Goal: Task Accomplishment & Management: Use online tool/utility

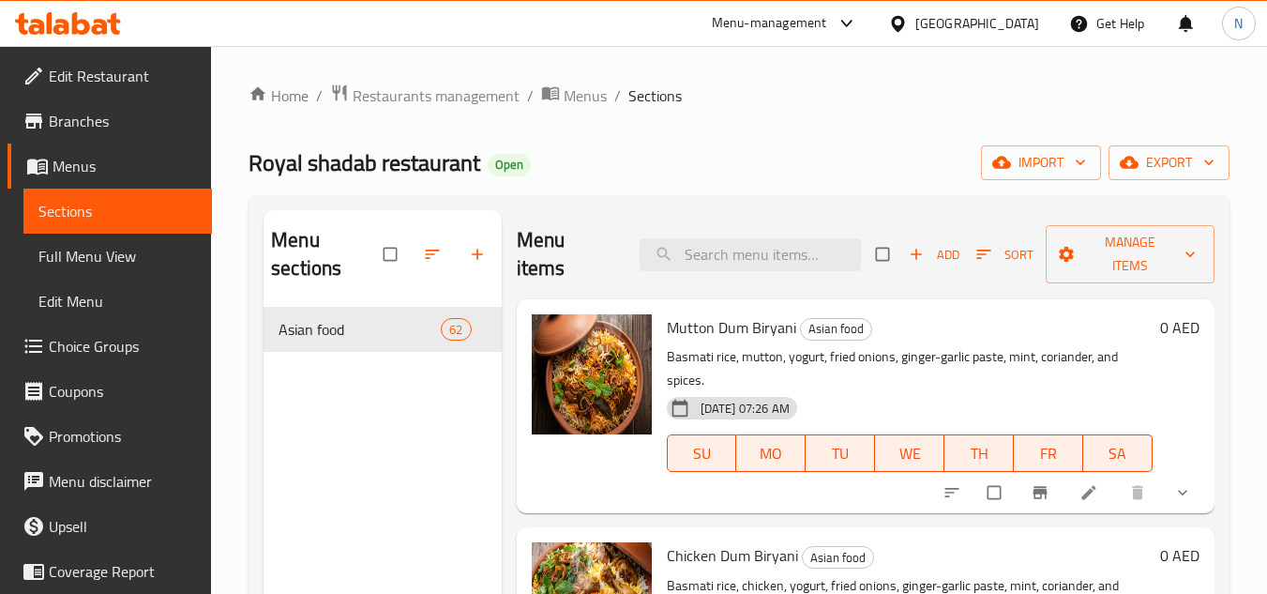
click at [970, 24] on div "[GEOGRAPHIC_DATA]" at bounding box center [977, 23] width 124 height 21
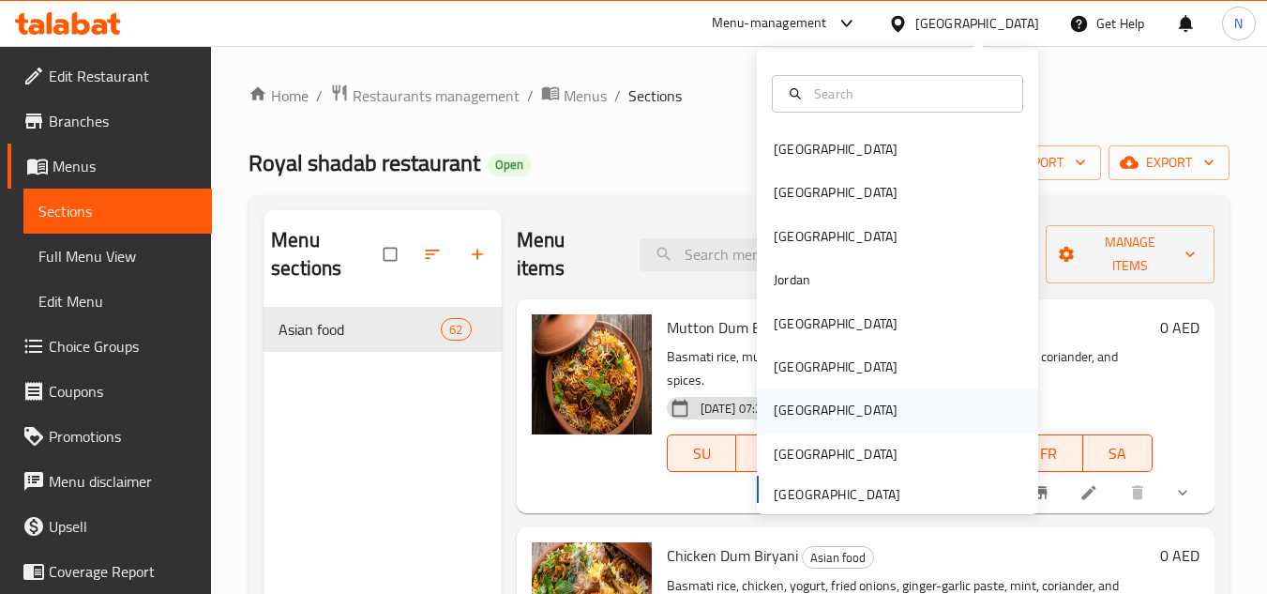
click at [804, 407] on div "[GEOGRAPHIC_DATA]" at bounding box center [836, 409] width 154 height 43
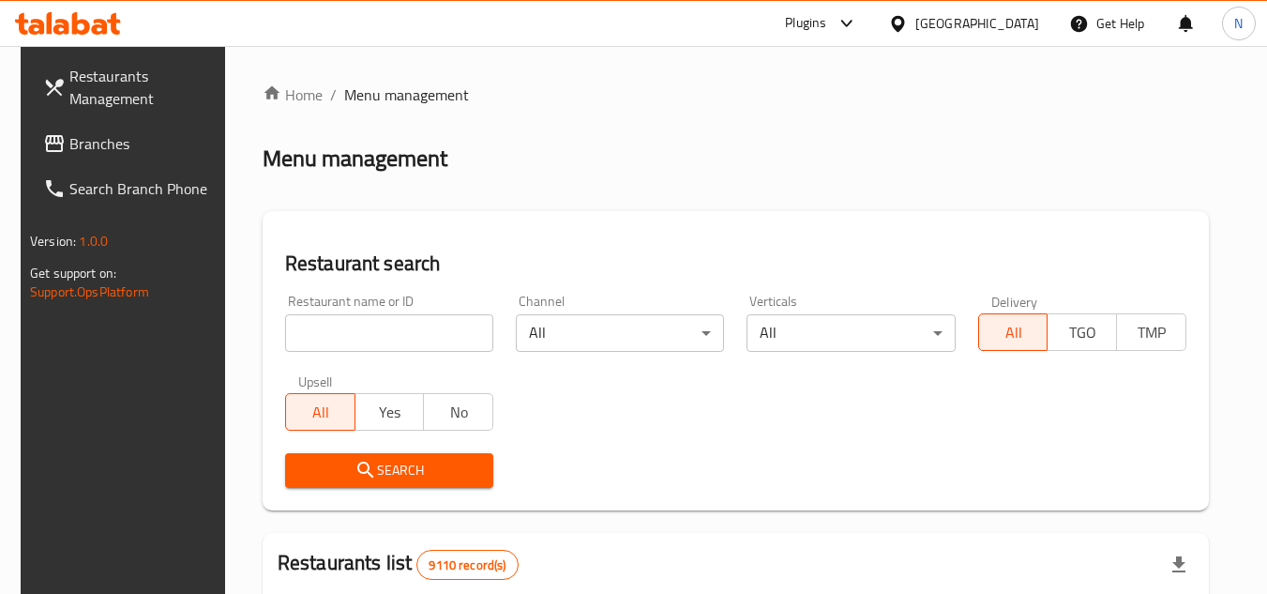
click at [159, 149] on span "Branches" at bounding box center [143, 143] width 148 height 23
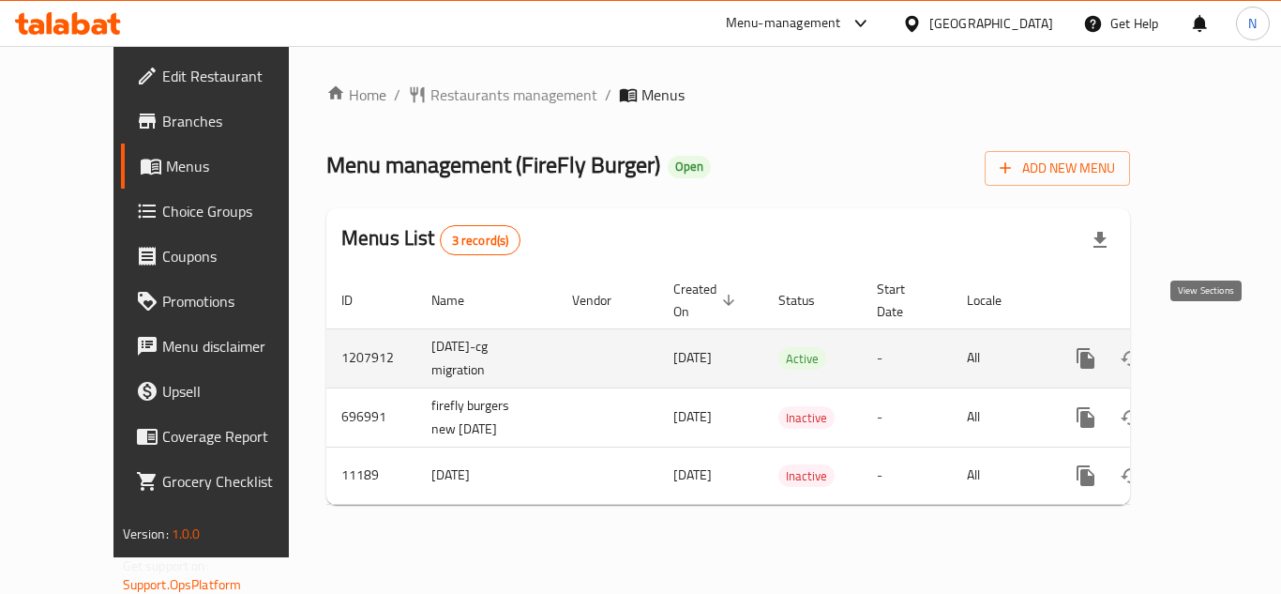
click at [1216, 347] on icon "enhanced table" at bounding box center [1221, 358] width 23 height 23
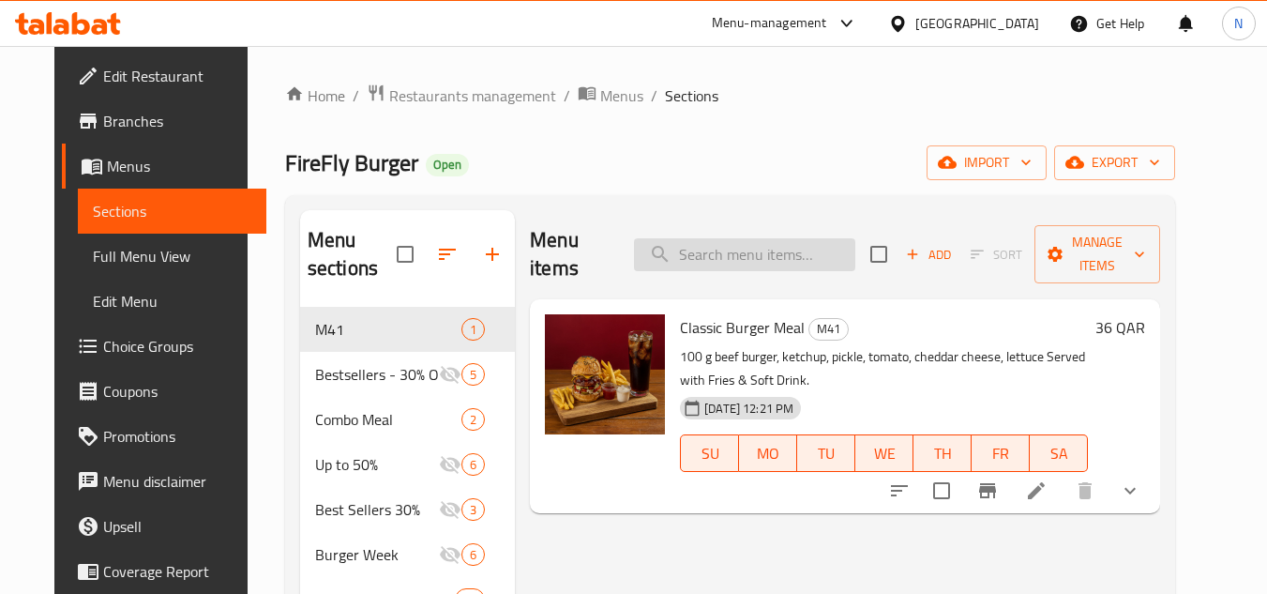
click at [723, 238] on input "search" at bounding box center [744, 254] width 221 height 33
paste input "OFFER"
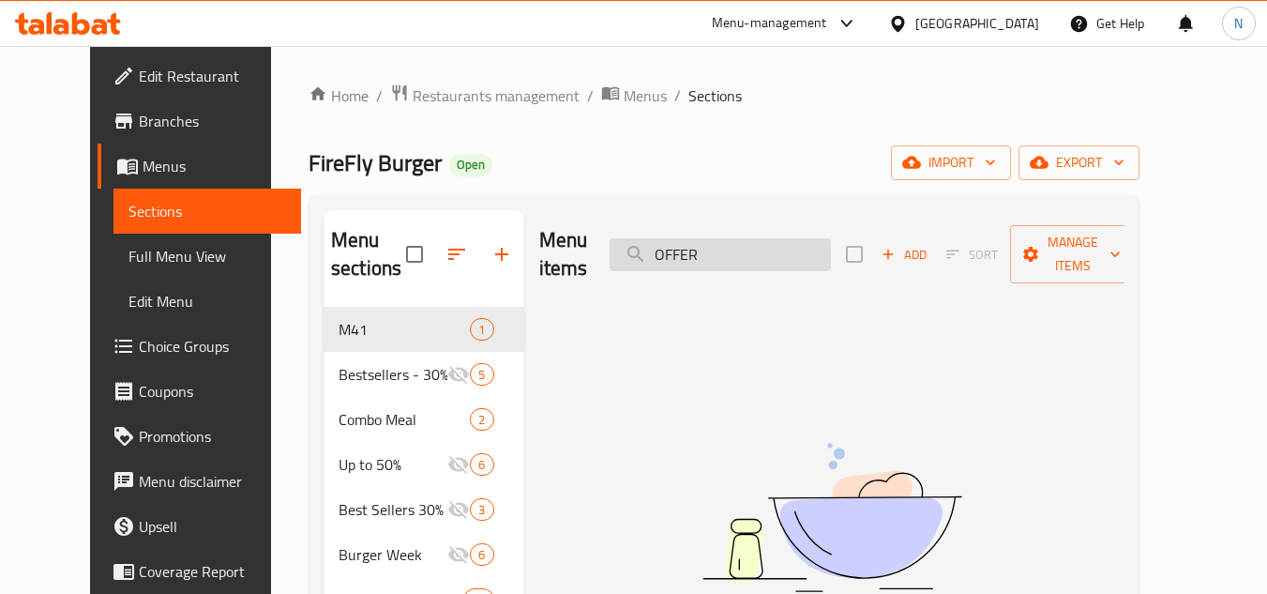
click at [747, 246] on input "OFFER" at bounding box center [720, 254] width 221 height 33
paste input "classic update"
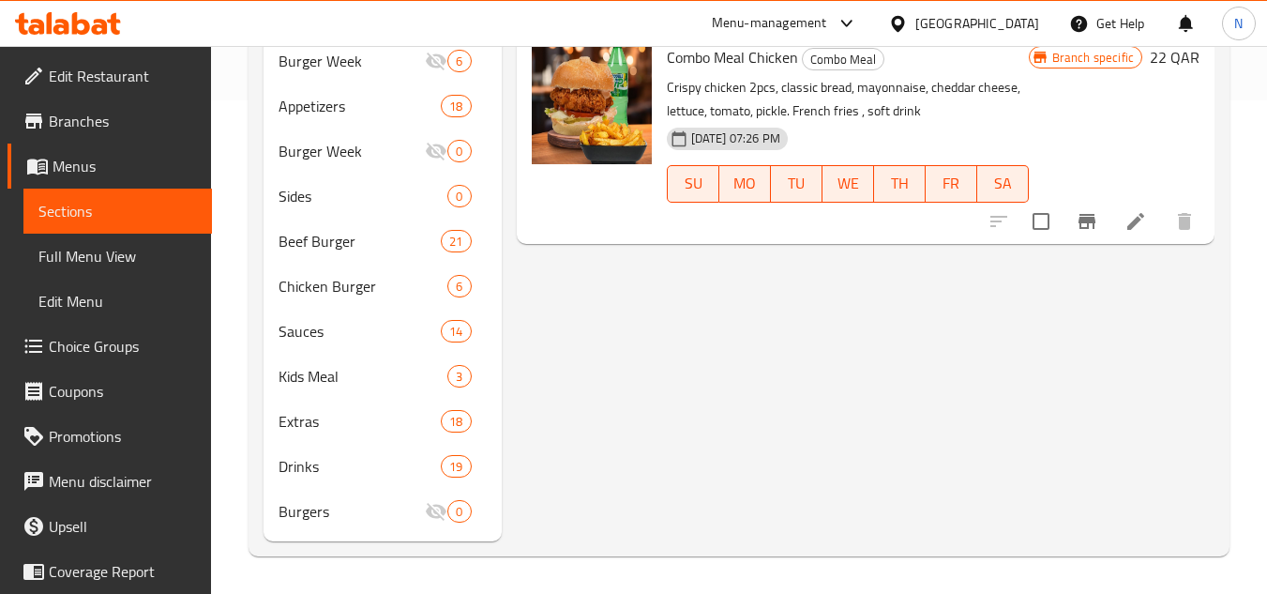
scroll to position [118, 0]
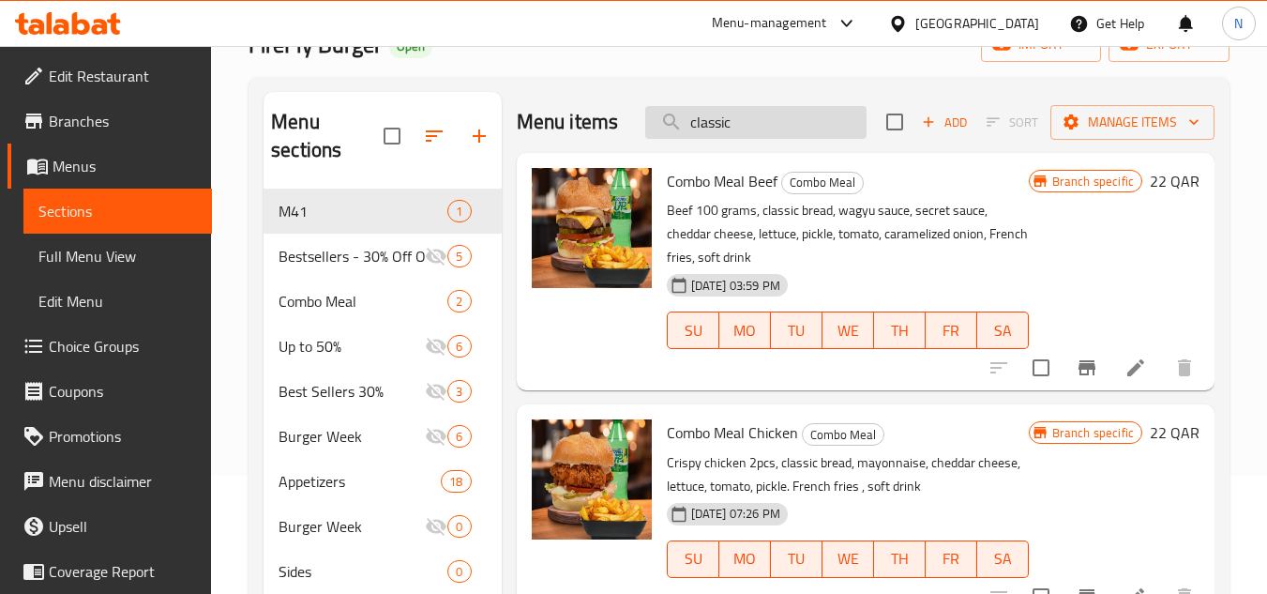
click at [735, 127] on input "classic" at bounding box center [755, 122] width 221 height 33
paste input "with onions"
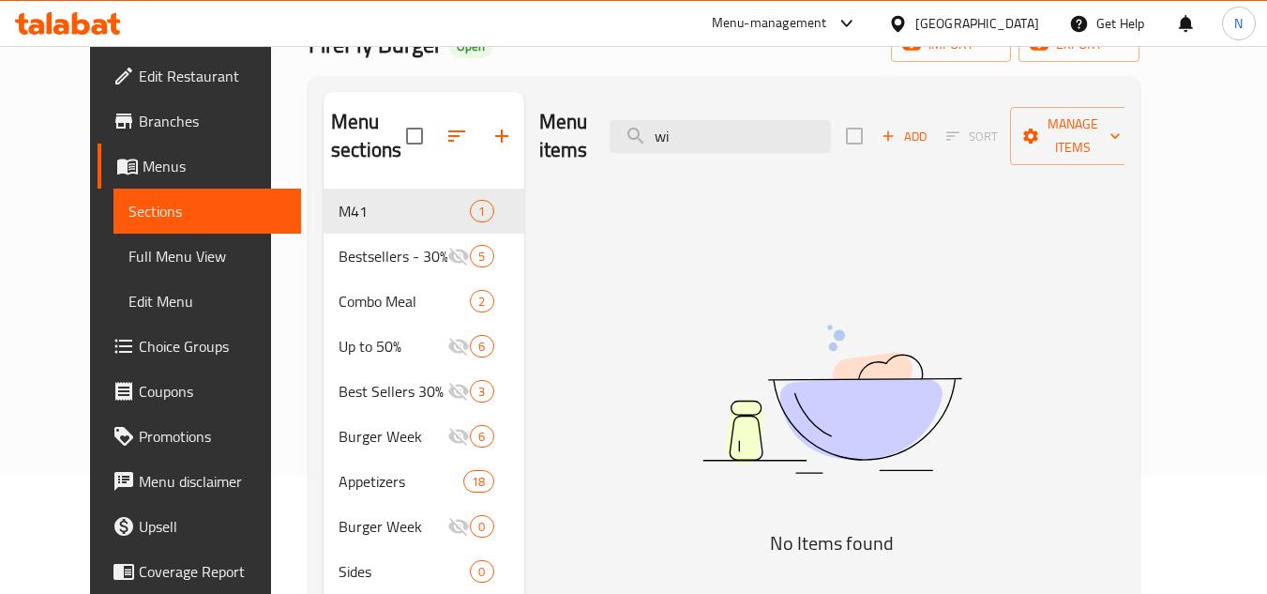
type input "w"
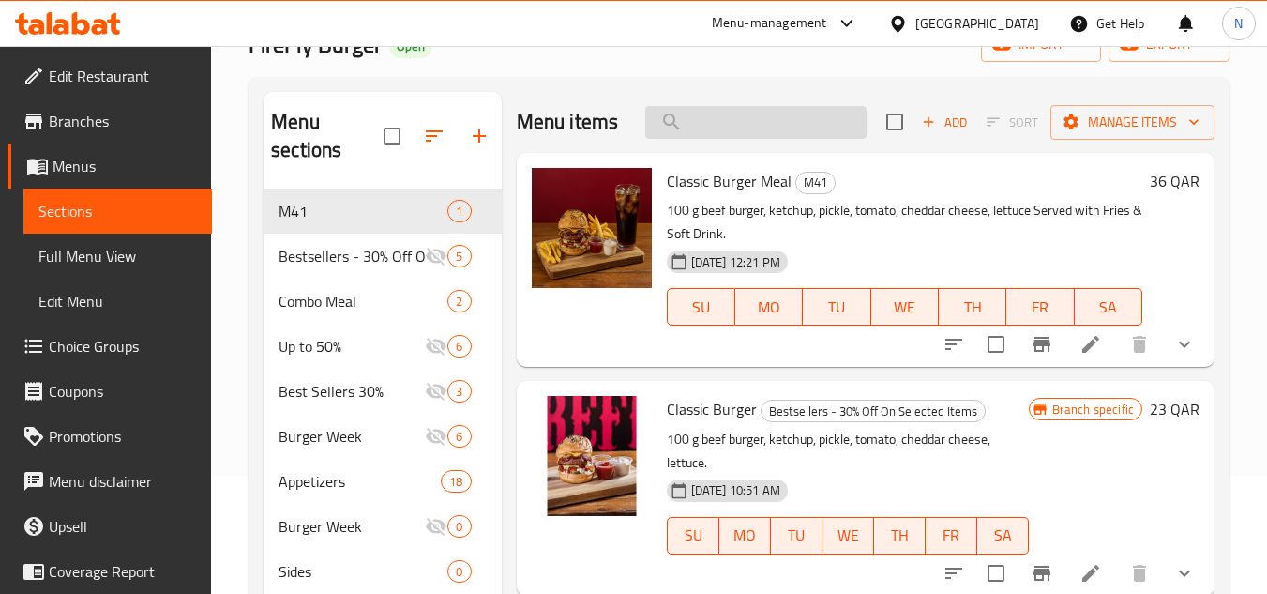
click at [793, 137] on input "search" at bounding box center [755, 122] width 221 height 33
paste input "TALABAT"
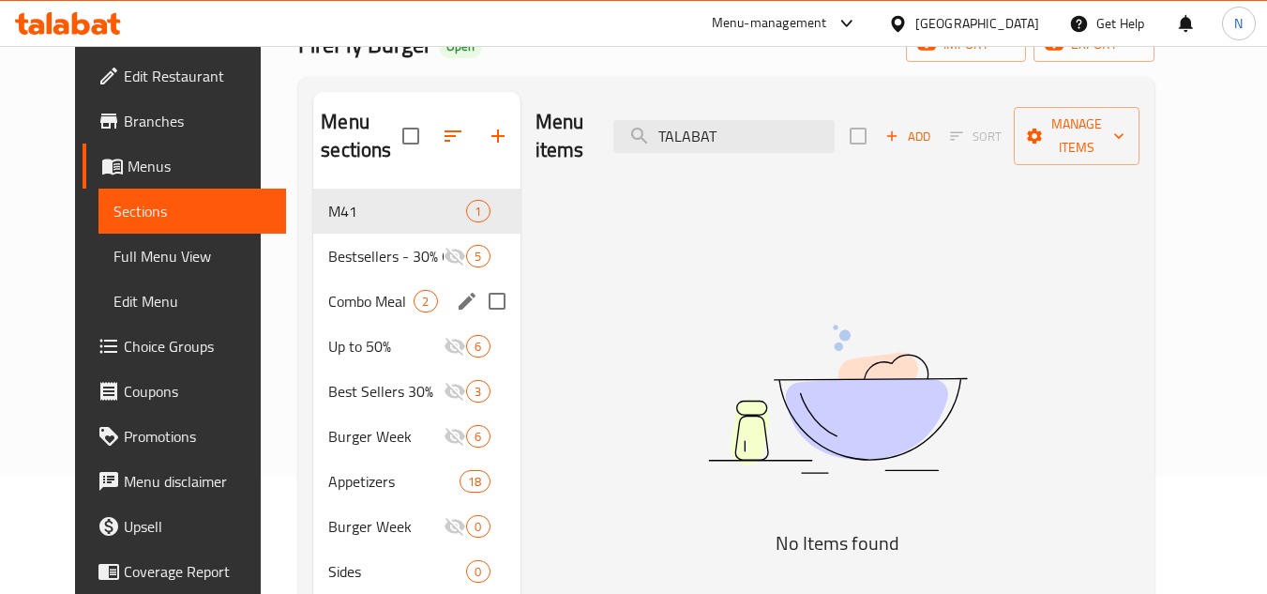
click at [343, 279] on div "Combo Meal 2" at bounding box center [416, 301] width 206 height 45
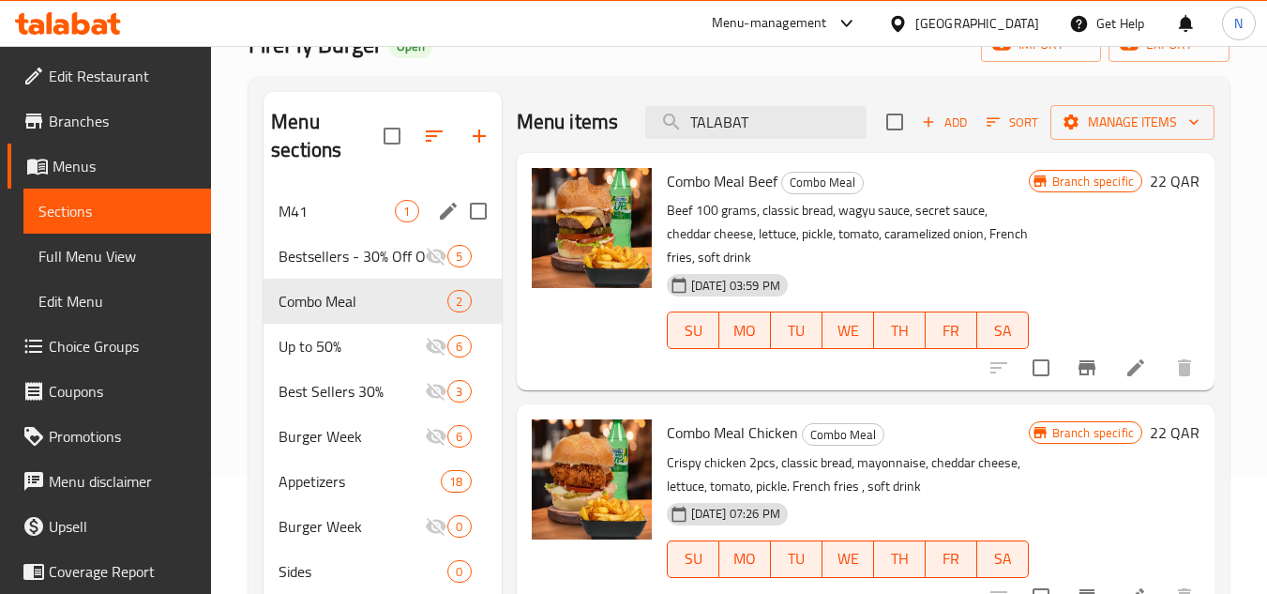
click at [354, 219] on span "M41" at bounding box center [337, 211] width 116 height 23
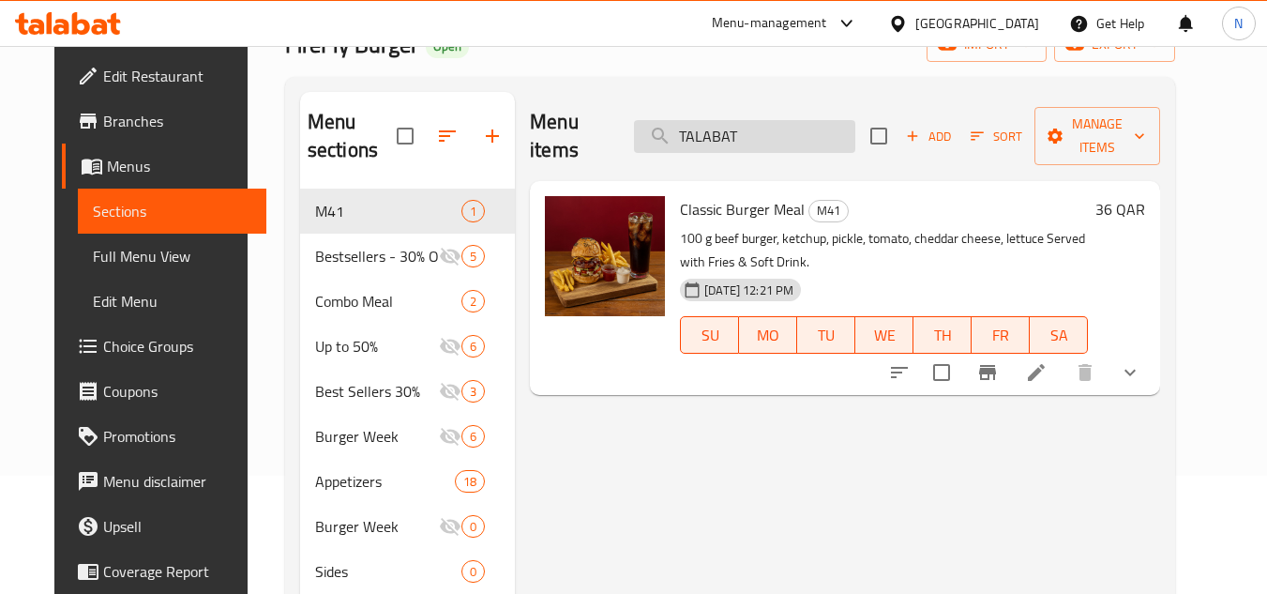
click at [760, 126] on input "TALABAT" at bounding box center [744, 136] width 221 height 33
paste input "kids meal"
click at [760, 126] on input "kids meal" at bounding box center [744, 136] width 221 height 33
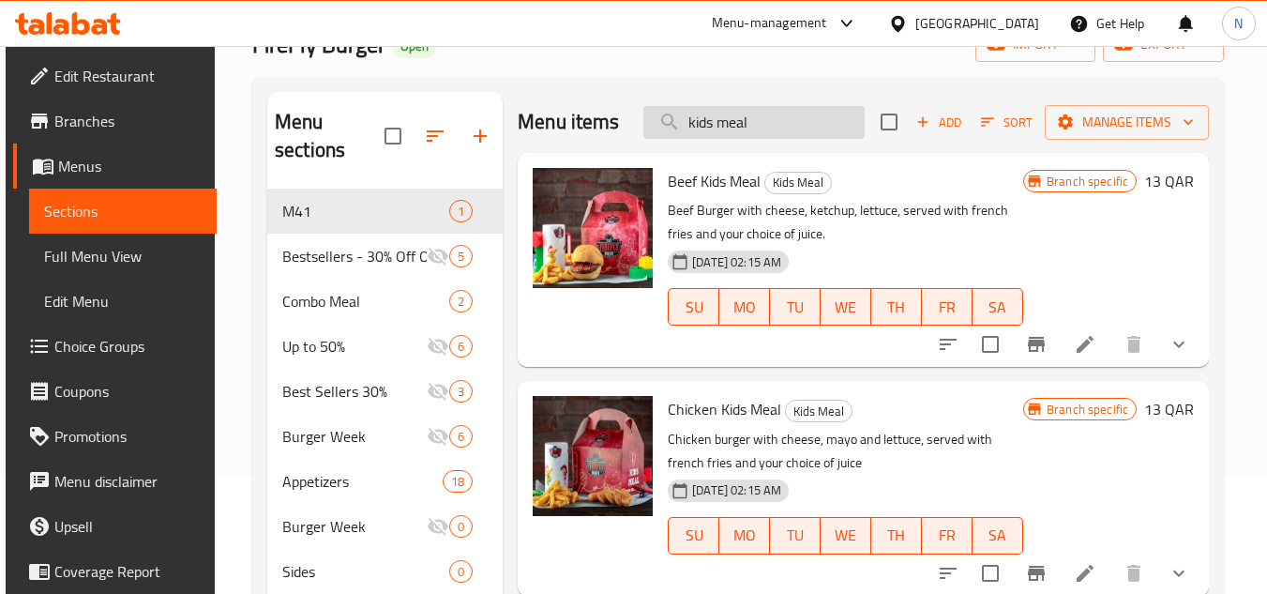
click at [697, 120] on input "kids meal" at bounding box center [753, 122] width 221 height 33
paste input "Egg bacon with pickle"
click at [697, 120] on input "Egg bacon with pickle" at bounding box center [753, 122] width 221 height 33
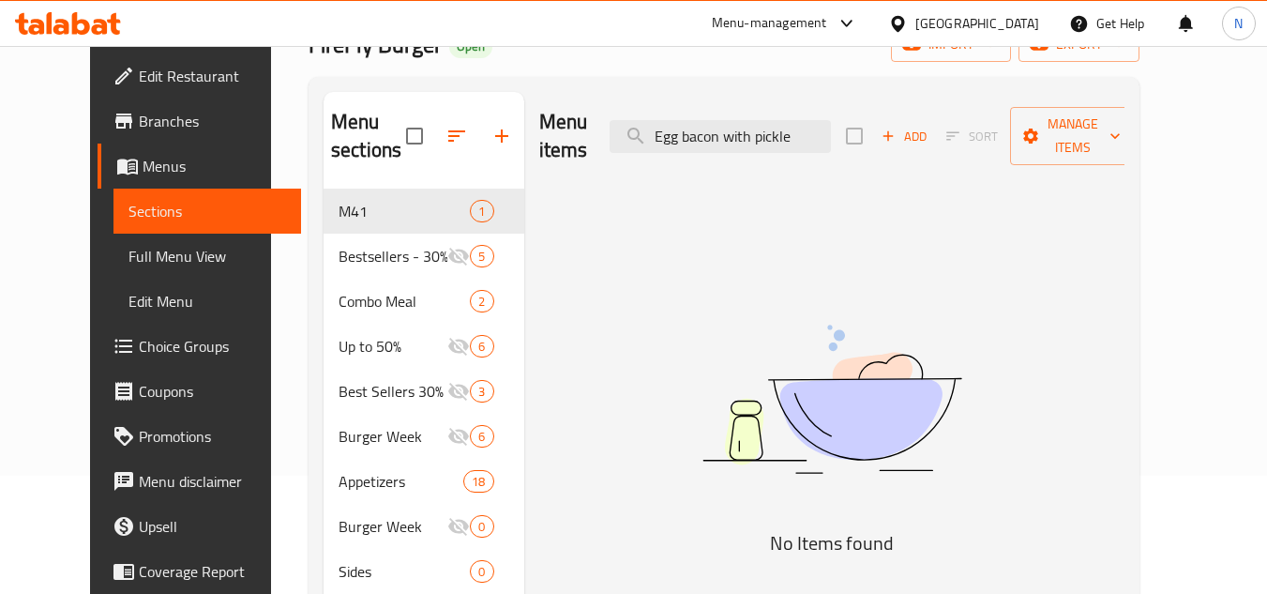
drag, startPoint x: 791, startPoint y: 124, endPoint x: 562, endPoint y: 133, distance: 229.0
click at [562, 133] on div "Menu items Egg bacon with pickle Add Sort Manage items" at bounding box center [832, 136] width 586 height 89
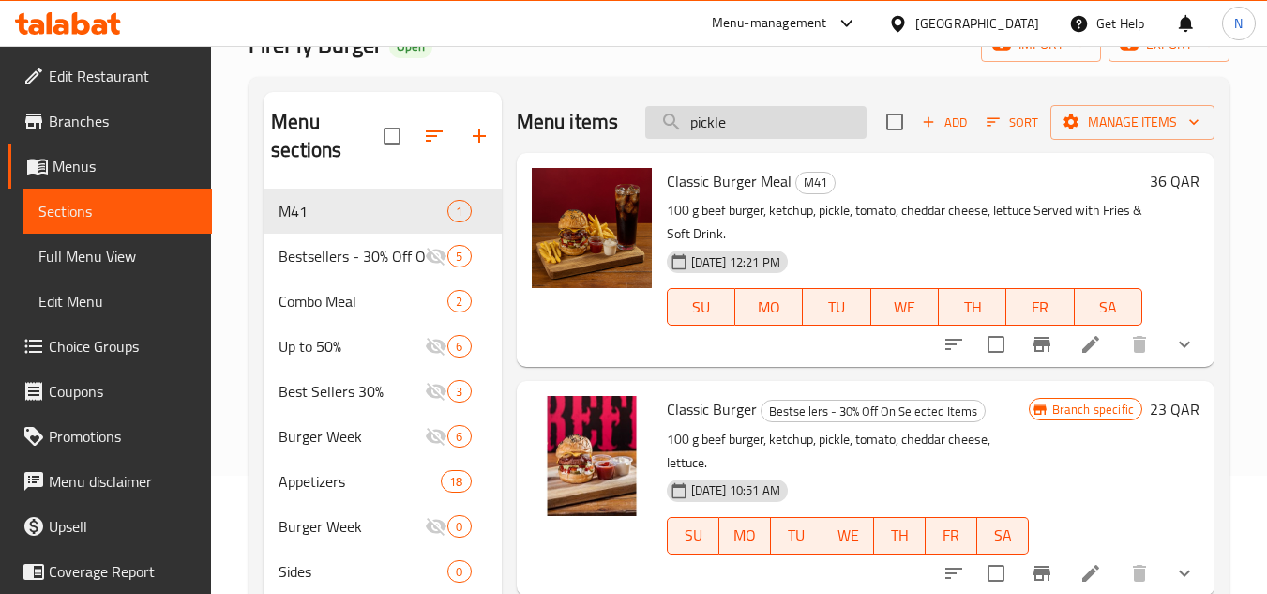
click at [812, 139] on input "pickle" at bounding box center [755, 122] width 221 height 33
paste input "Egg"
click at [812, 139] on input "pickle" at bounding box center [755, 122] width 221 height 33
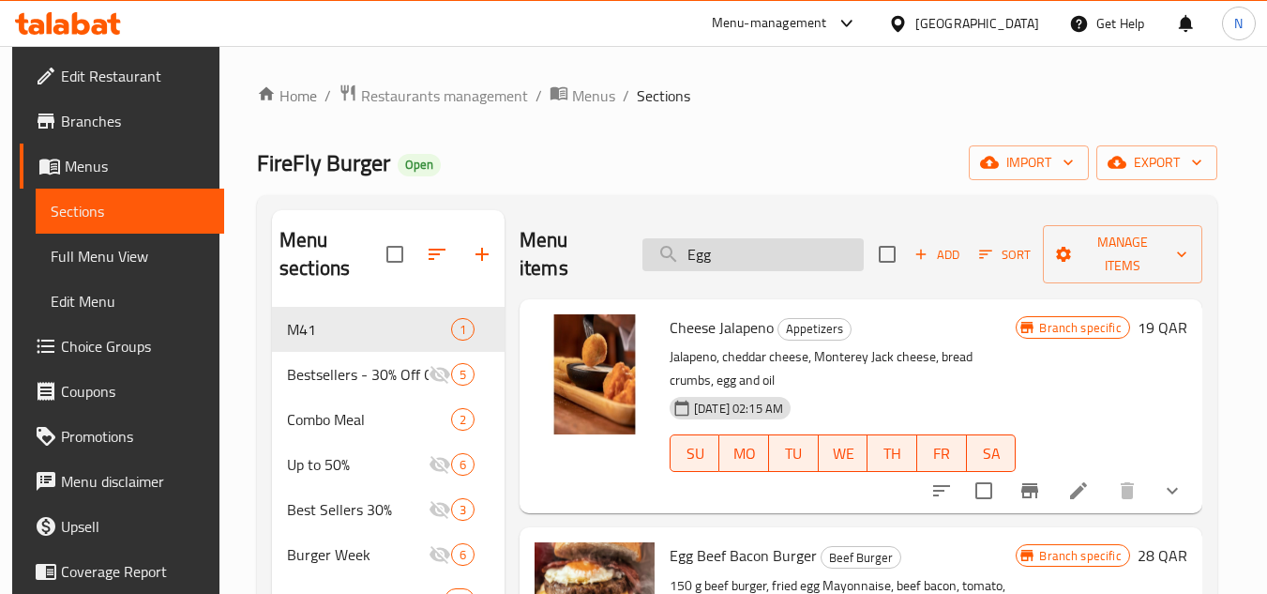
click at [716, 238] on input "Egg" at bounding box center [752, 254] width 221 height 33
paste input "classic"
click at [716, 238] on input "Eggclassic" at bounding box center [752, 254] width 221 height 33
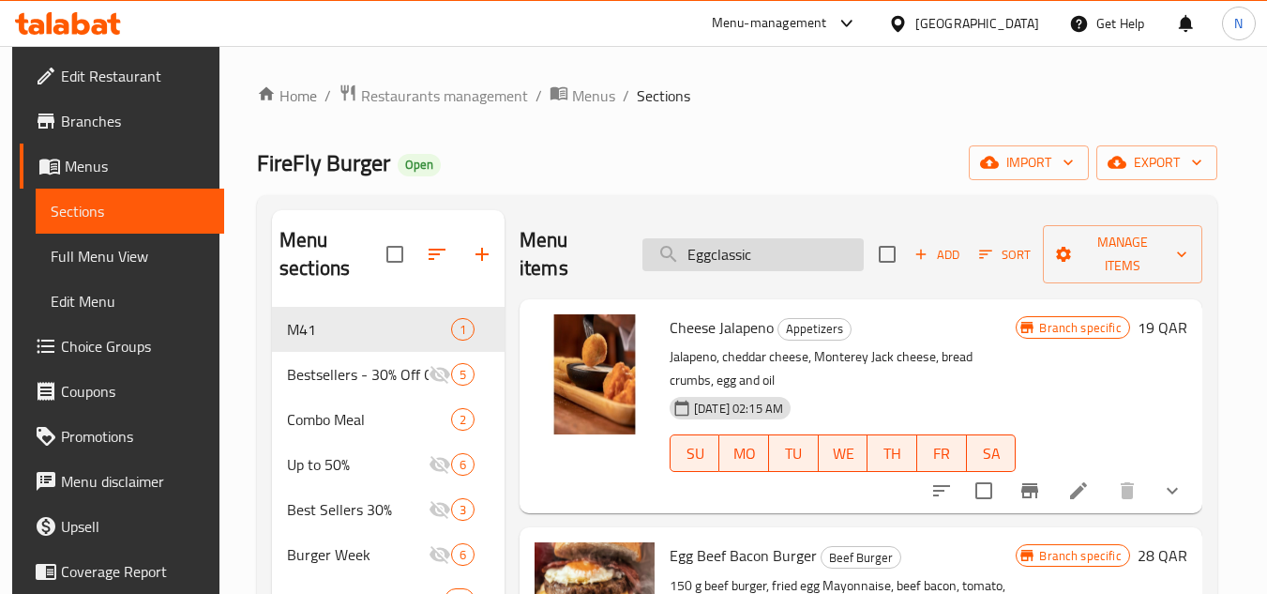
paste input "search"
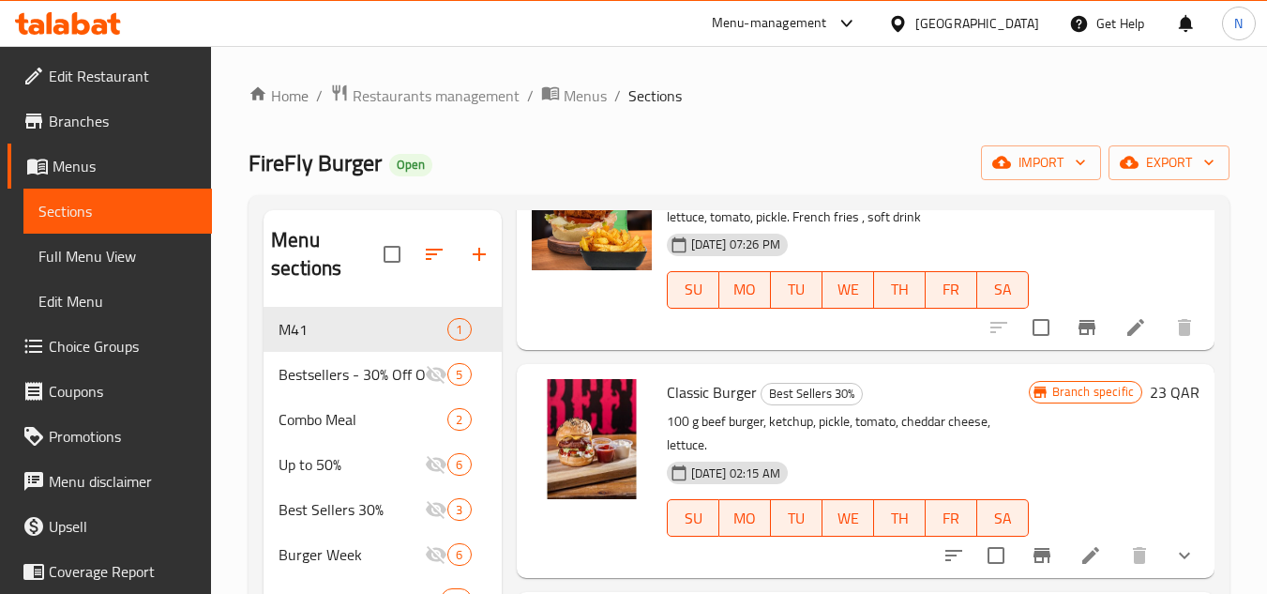
scroll to position [497, 0]
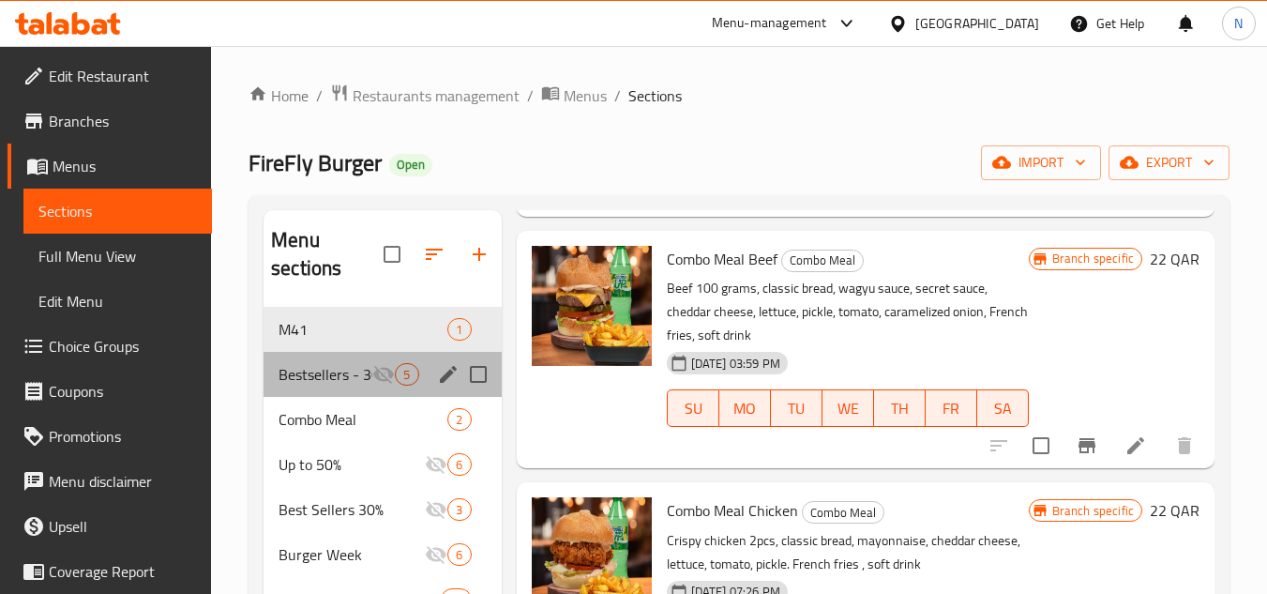
click at [278, 383] on div "Bestsellers - 30% Off On Selected Items 5" at bounding box center [382, 374] width 237 height 45
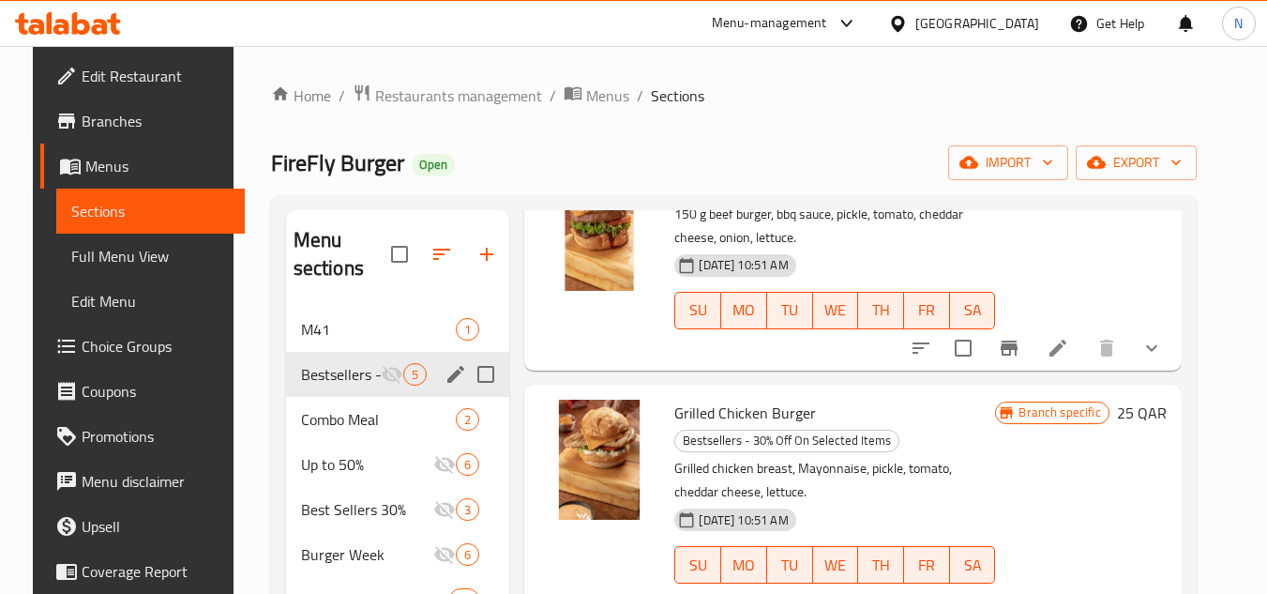
scroll to position [371, 0]
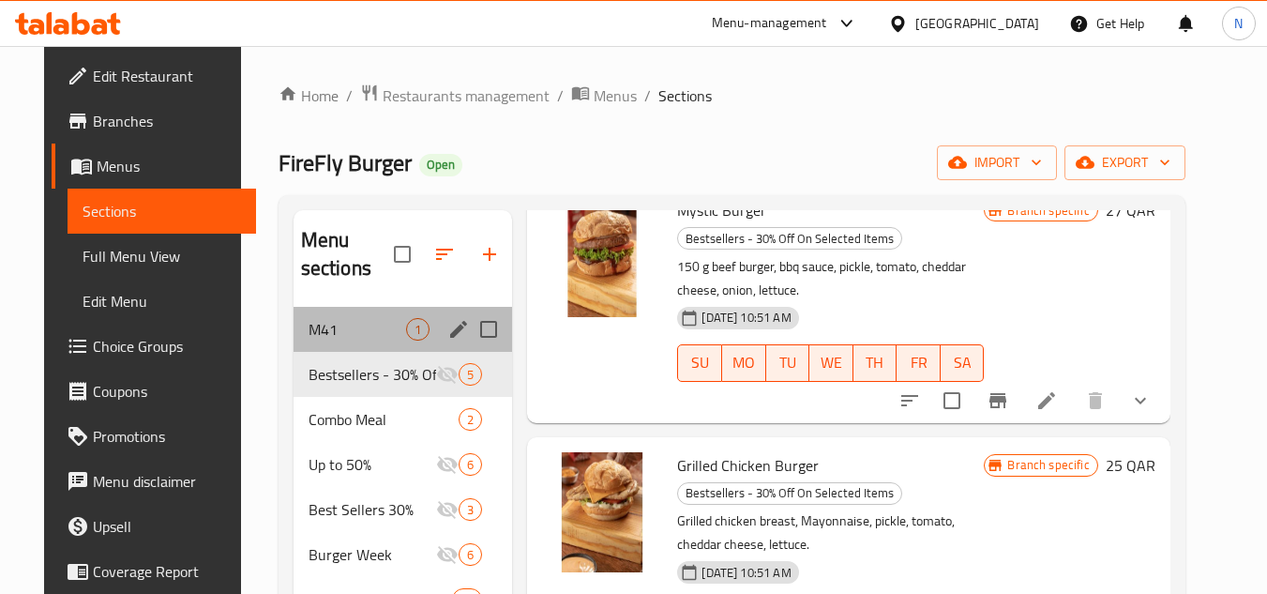
click at [298, 350] on div "M41 1" at bounding box center [403, 329] width 219 height 45
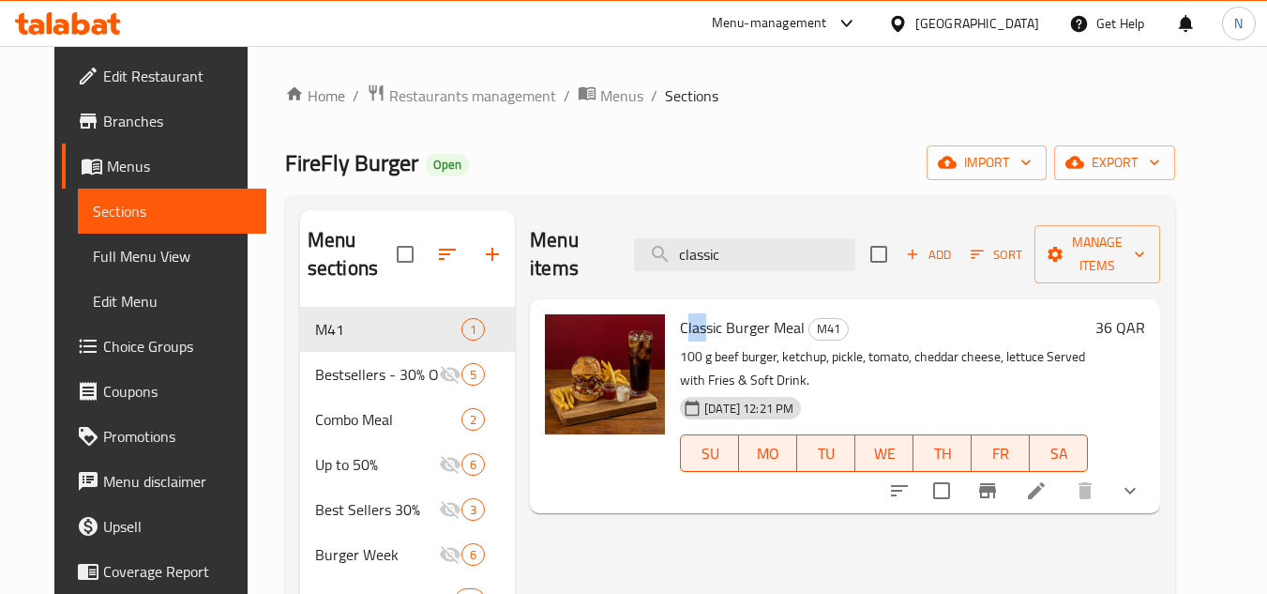
drag, startPoint x: 672, startPoint y: 298, endPoint x: 695, endPoint y: 298, distance: 22.5
click at [695, 313] on span "Classic Burger Meal" at bounding box center [742, 327] width 125 height 28
click at [682, 313] on span "Classic Burger Meal" at bounding box center [742, 327] width 125 height 28
click at [680, 313] on span "Classic Burger Meal" at bounding box center [742, 327] width 125 height 28
drag, startPoint x: 671, startPoint y: 304, endPoint x: 748, endPoint y: 297, distance: 78.1
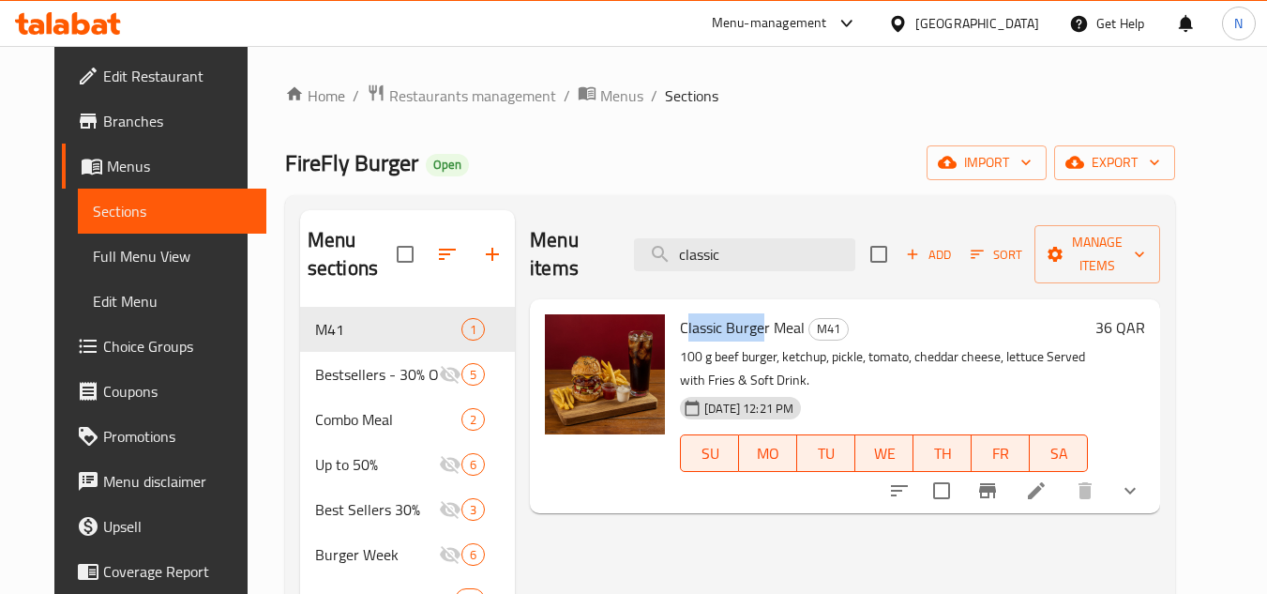
click at [748, 313] on span "Classic Burger Meal" at bounding box center [742, 327] width 125 height 28
click at [731, 313] on span "Classic Burger Meal" at bounding box center [742, 327] width 125 height 28
drag, startPoint x: 669, startPoint y: 307, endPoint x: 752, endPoint y: 307, distance: 83.5
click at [752, 313] on span "Classic Burger Meal" at bounding box center [742, 327] width 125 height 28
copy span "Classic Burge"
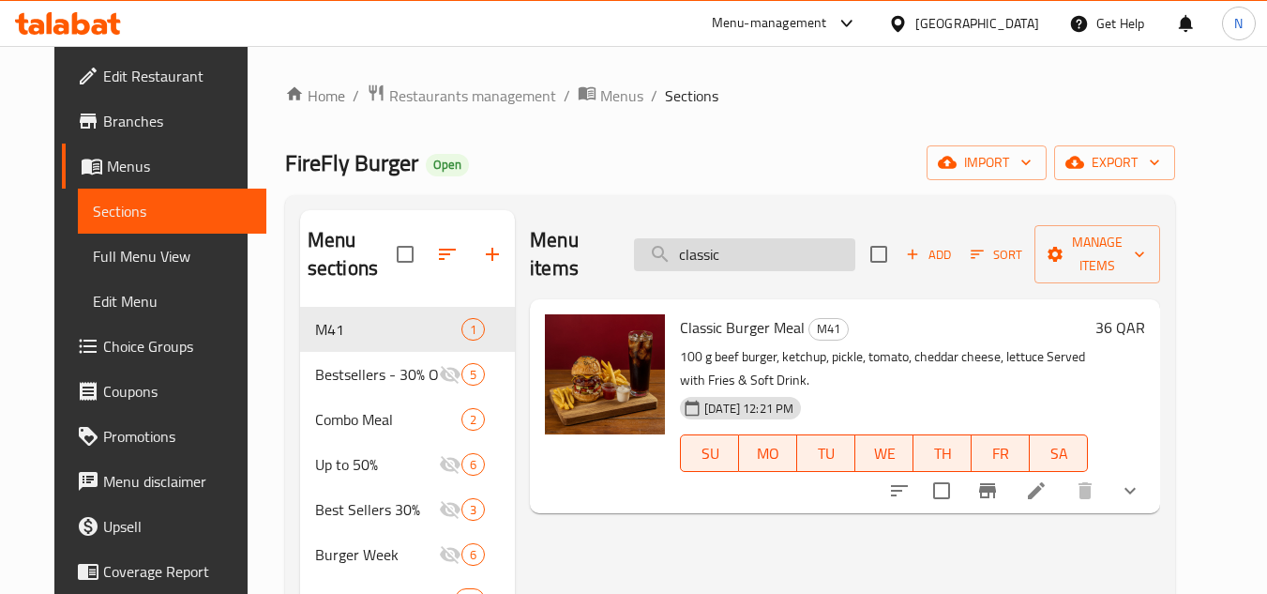
click at [711, 238] on input "classic" at bounding box center [744, 254] width 221 height 33
paste input "Classic Burge"
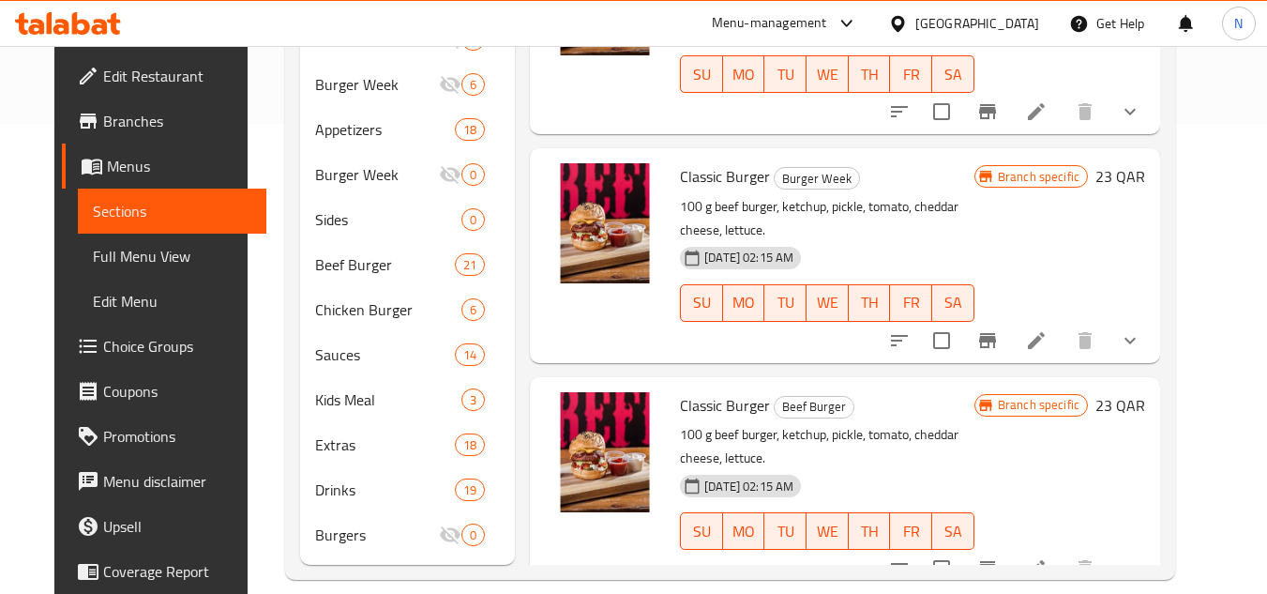
scroll to position [493, 0]
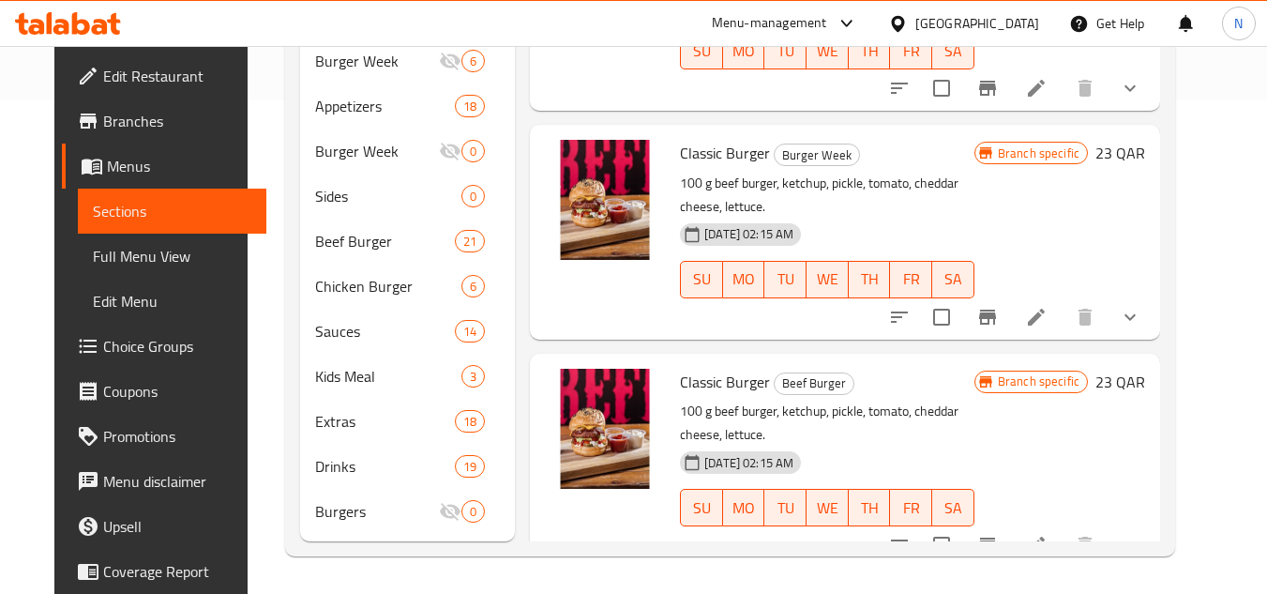
type input "Classic Burge"
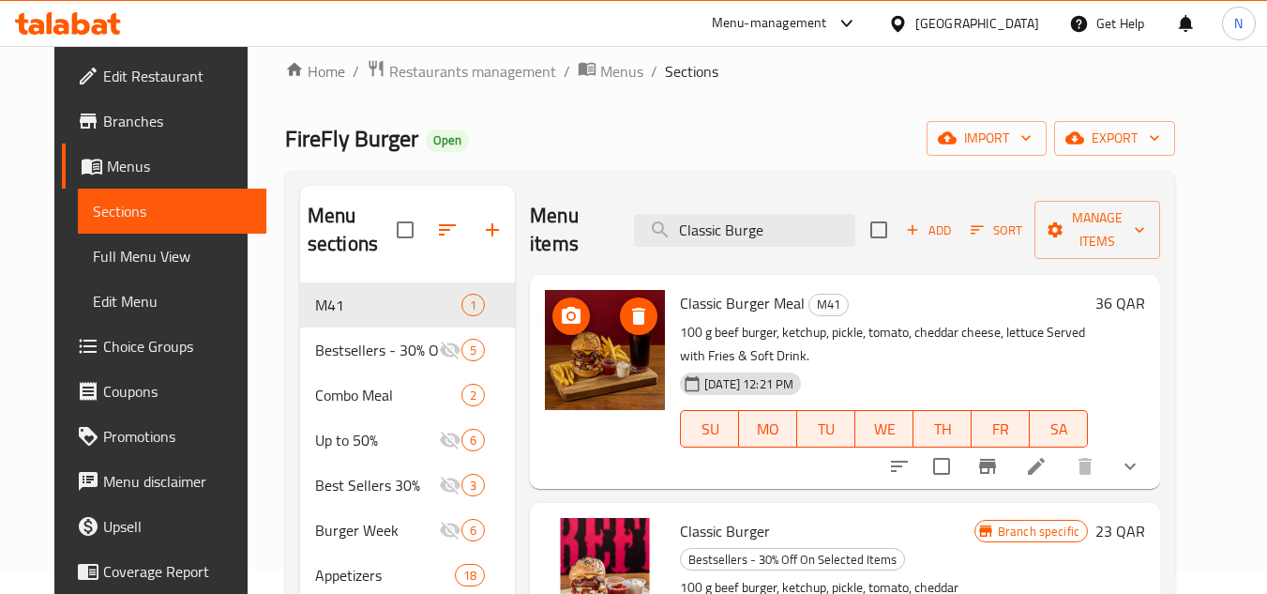
scroll to position [0, 0]
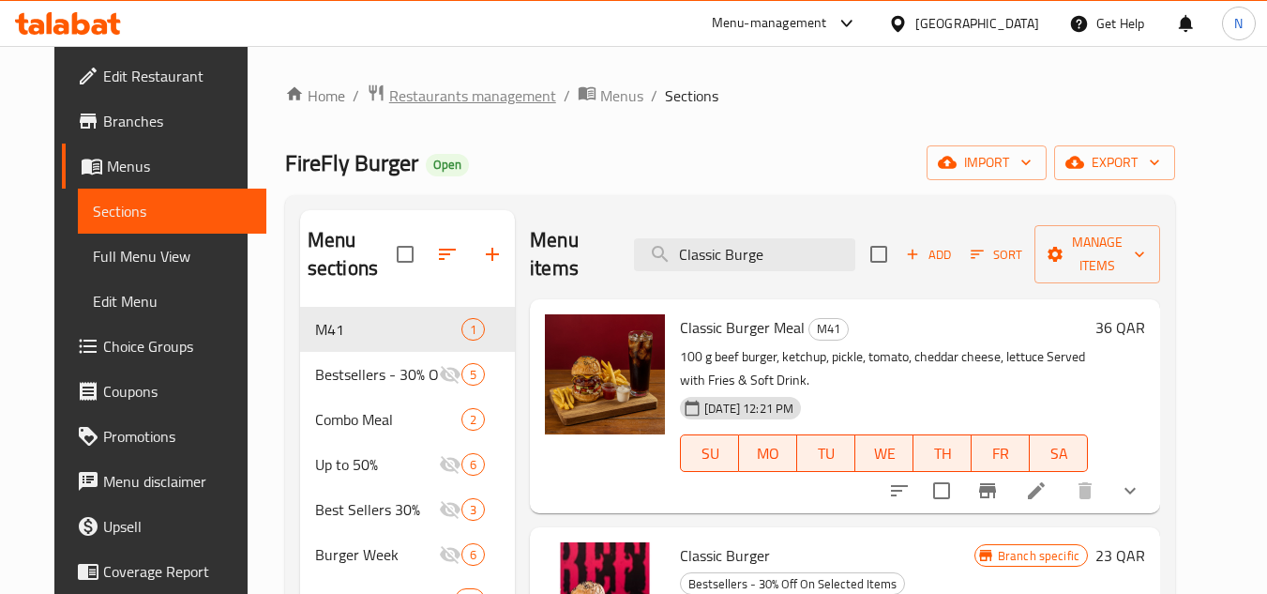
click at [389, 86] on span "Restaurants management" at bounding box center [472, 95] width 167 height 23
